Goal: Use online tool/utility: Utilize a website feature to perform a specific function

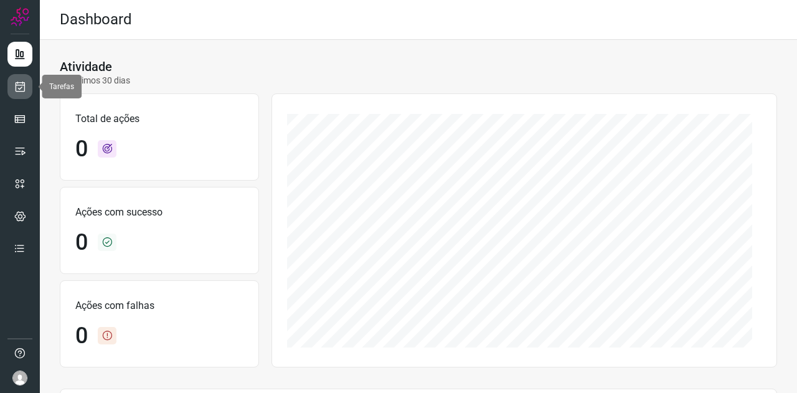
click at [20, 92] on icon at bounding box center [20, 86] width 13 height 12
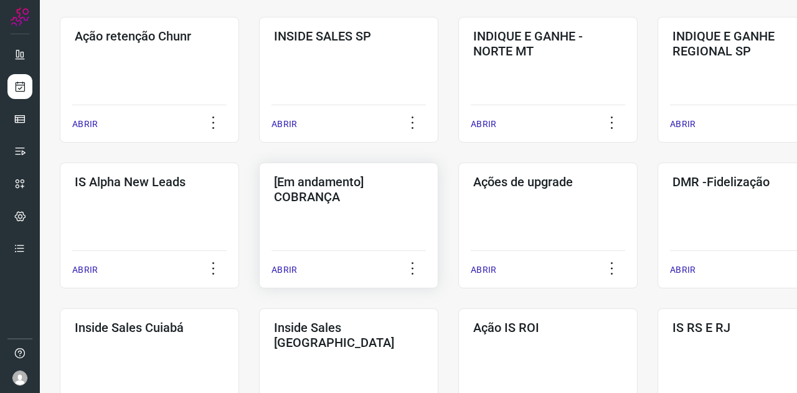
click at [459, 209] on div "[Em andamento] COBRANÇA ABRIR" at bounding box center [548, 226] width 179 height 126
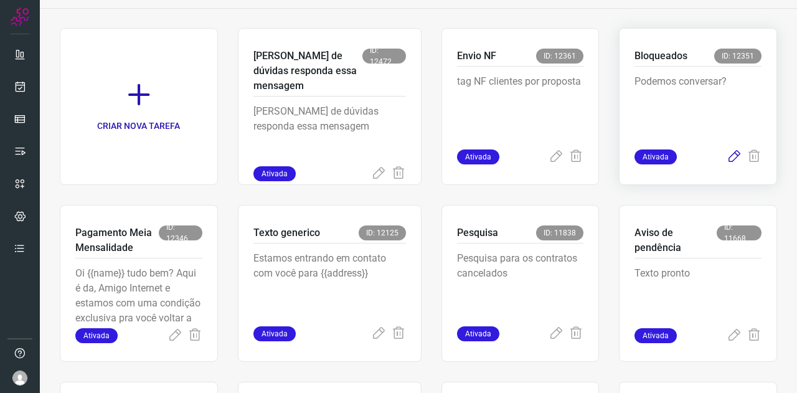
click at [730, 158] on icon at bounding box center [734, 157] width 15 height 15
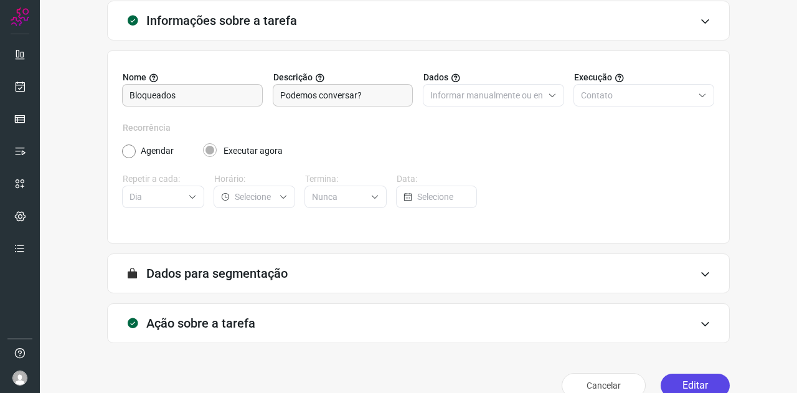
click at [677, 376] on button "Editar" at bounding box center [695, 386] width 69 height 24
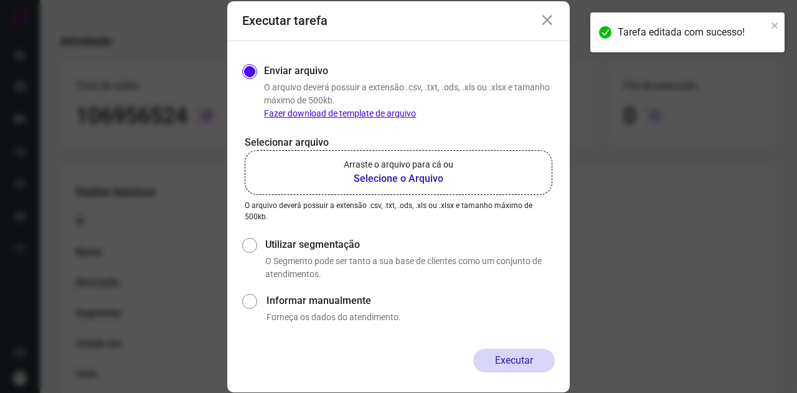
click at [434, 173] on b "Selecione o Arquivo" at bounding box center [399, 178] width 110 height 15
click at [0, 0] on input "Arraste o arquivo para cá ou Selecione o Arquivo" at bounding box center [0, 0] width 0 height 0
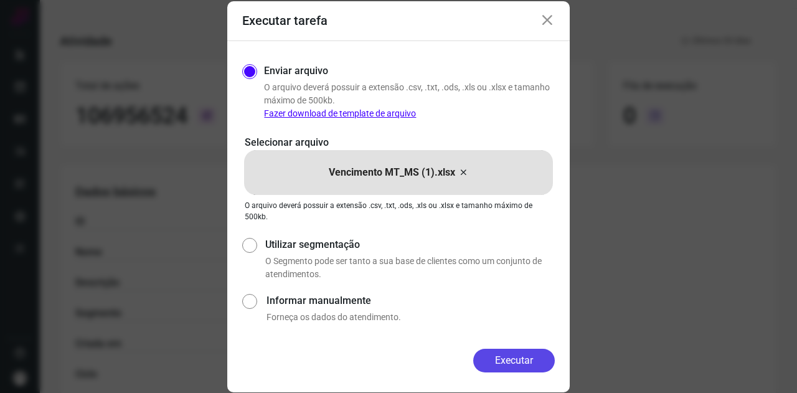
click at [502, 353] on button "Executar" at bounding box center [514, 361] width 82 height 24
